Goal: Navigation & Orientation: Understand site structure

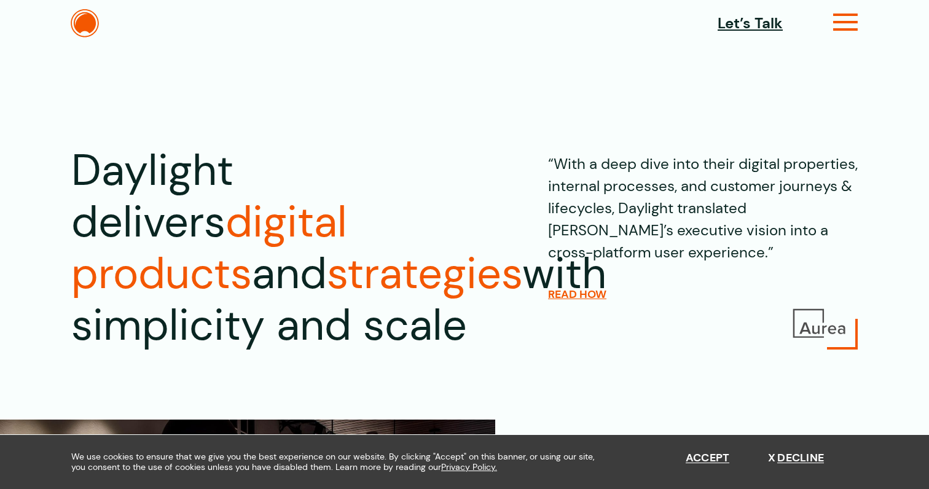
click at [848, 21] on icon at bounding box center [845, 27] width 25 height 13
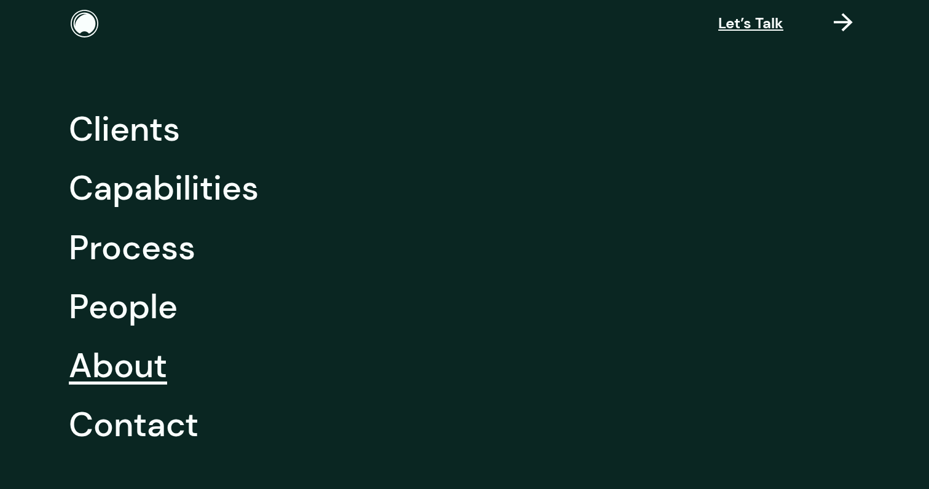
click at [152, 368] on link "About" at bounding box center [118, 365] width 98 height 59
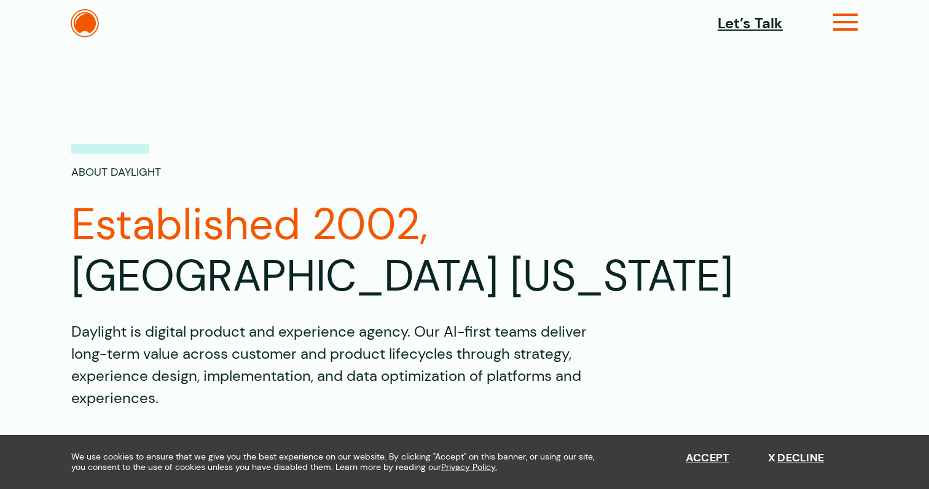
click at [847, 25] on icon at bounding box center [845, 27] width 25 height 13
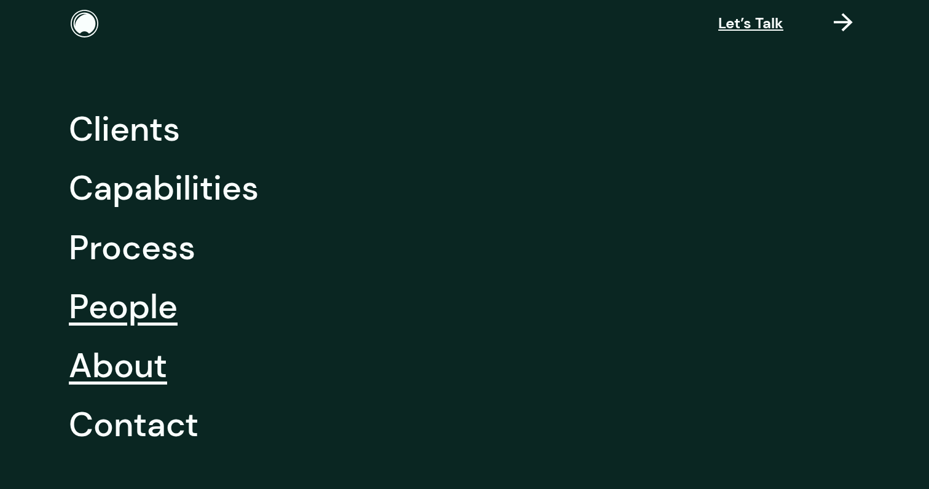
click at [153, 310] on link "People" at bounding box center [123, 306] width 109 height 59
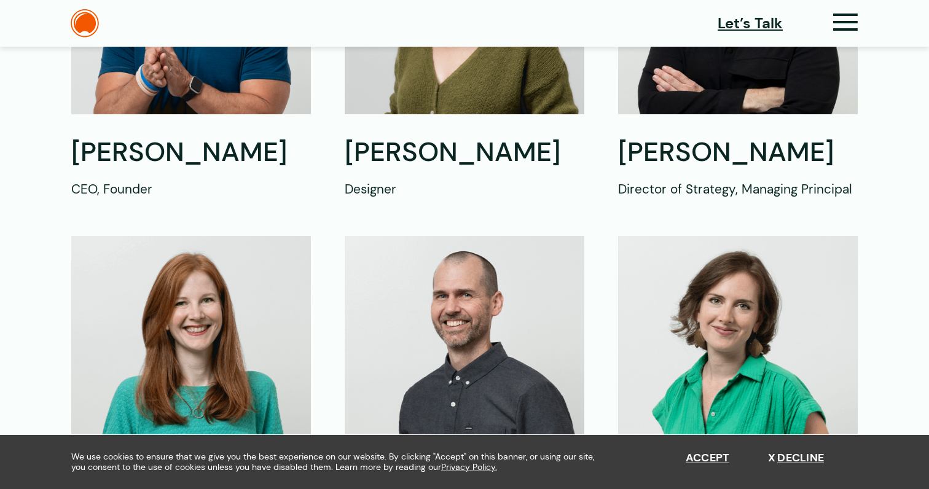
scroll to position [591, 0]
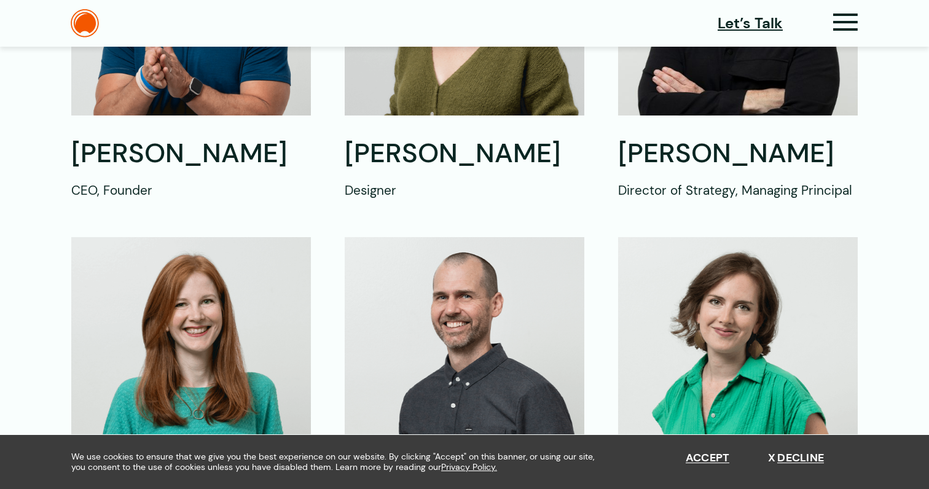
click at [216, 315] on img at bounding box center [191, 351] width 240 height 229
drag, startPoint x: 192, startPoint y: 347, endPoint x: 594, endPoint y: 10, distance: 524.4
